Goal: Check status

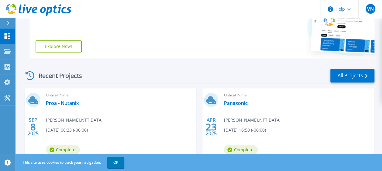
scroll to position [126, 0]
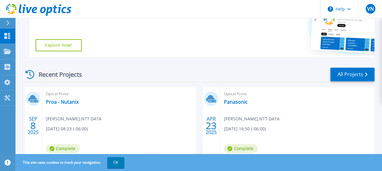
click at [74, 108] on div "Optical Prime Proa - Nutanix [PERSON_NAME] , NTT DATA [DATE] 08:23 (-06:00) Com…" at bounding box center [119, 126] width 154 height 79
click at [64, 103] on link "Proa - Nutanix" at bounding box center [62, 102] width 33 height 6
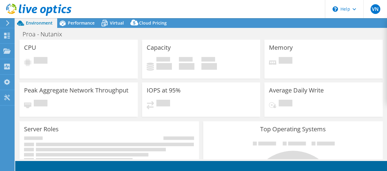
select select "USD"
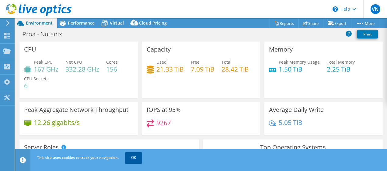
click at [133, 161] on link "OK" at bounding box center [133, 158] width 17 height 11
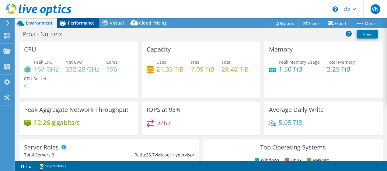
click at [72, 26] on div "Performance" at bounding box center [78, 23] width 42 height 10
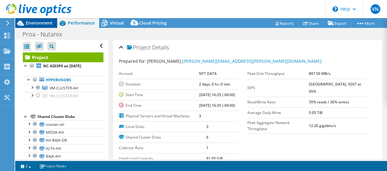
click at [43, 25] on span "Environment" at bounding box center [39, 23] width 27 height 6
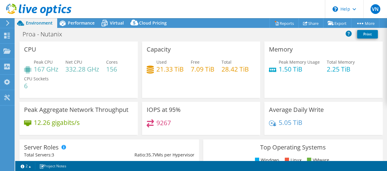
click at [83, 18] on header "VN End User Victor Nava emanuel.nava@global.ntt NTT DATA My Profile Log Out \n …" at bounding box center [193, 9] width 387 height 18
click at [80, 22] on span "Performance" at bounding box center [81, 23] width 27 height 6
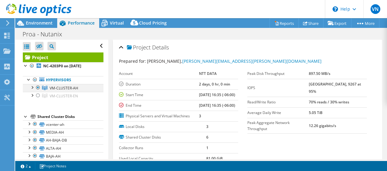
click at [38, 87] on div at bounding box center [38, 87] width 6 height 7
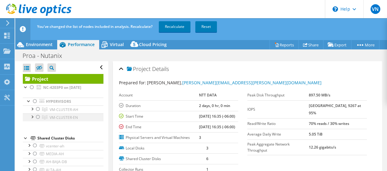
click at [39, 116] on div at bounding box center [38, 117] width 6 height 7
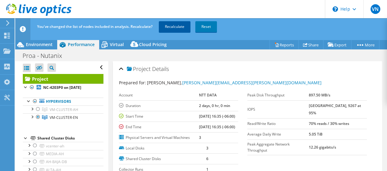
click at [168, 29] on link "Recalculate" at bounding box center [175, 26] width 32 height 11
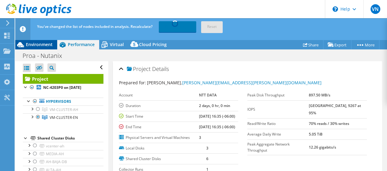
click at [41, 47] on div "Environment" at bounding box center [36, 45] width 42 height 10
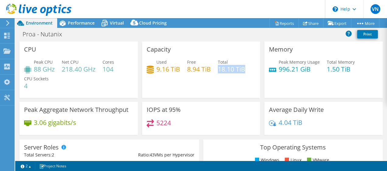
drag, startPoint x: 216, startPoint y: 69, endPoint x: 249, endPoint y: 69, distance: 33.1
click at [249, 69] on div "Used 9.16 TiB Free 8.94 TiB Total 18.10 TiB" at bounding box center [200, 69] width 109 height 20
click at [162, 66] on h4 "9.16 TiB" at bounding box center [168, 69] width 24 height 7
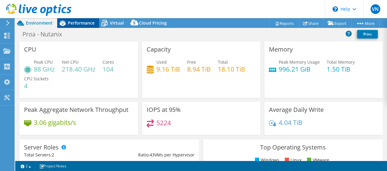
click at [72, 21] on span "Performance" at bounding box center [81, 23] width 27 height 6
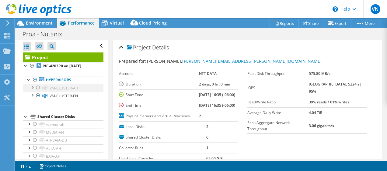
click at [39, 87] on div at bounding box center [38, 87] width 6 height 7
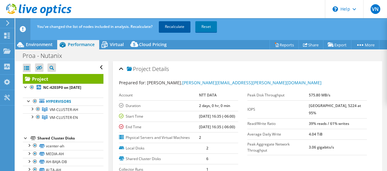
click at [177, 25] on link "Recalculate" at bounding box center [175, 26] width 32 height 11
